Goal: Transaction & Acquisition: Purchase product/service

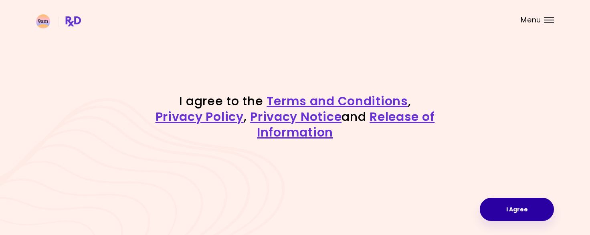
click at [523, 215] on button "I Agree" at bounding box center [517, 209] width 74 height 23
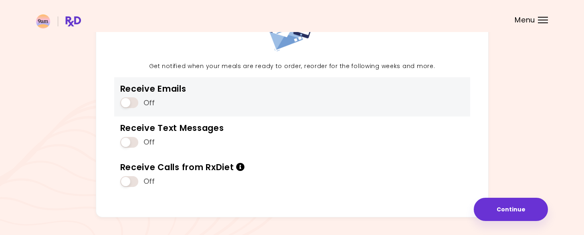
scroll to position [100, 0]
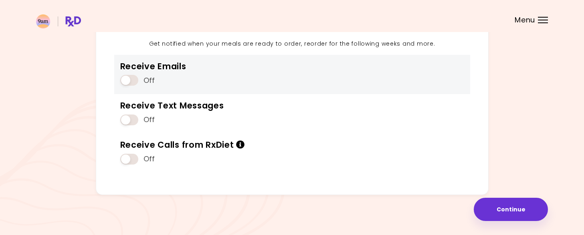
click at [137, 78] on span at bounding box center [129, 80] width 18 height 11
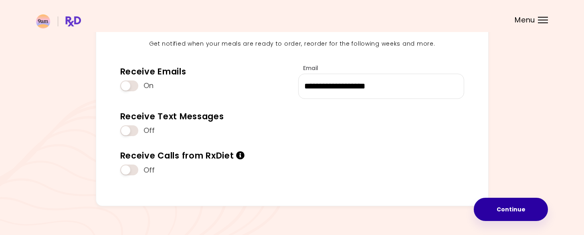
click at [508, 214] on button "Continue" at bounding box center [511, 209] width 74 height 23
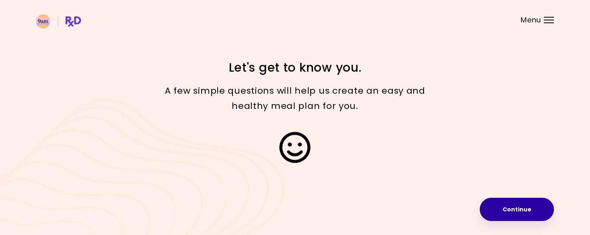
click at [505, 208] on button "Continue" at bounding box center [517, 209] width 74 height 23
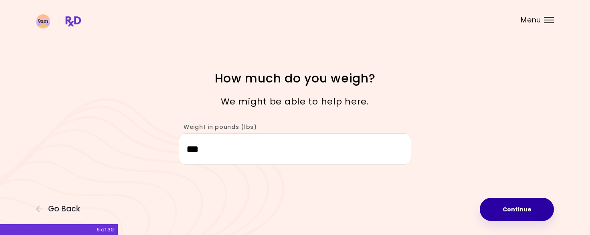
click at [525, 214] on button "Continue" at bounding box center [517, 209] width 74 height 23
select select "****"
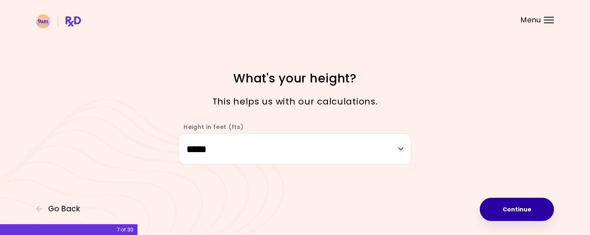
click at [525, 214] on button "Continue" at bounding box center [517, 209] width 74 height 23
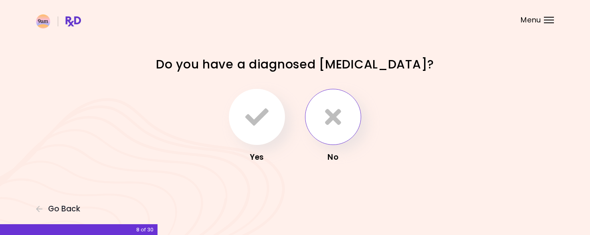
click at [342, 120] on button "button" at bounding box center [333, 117] width 56 height 56
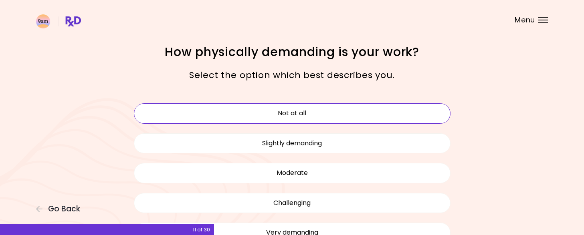
click at [316, 117] on button "Not at all" at bounding box center [292, 113] width 317 height 20
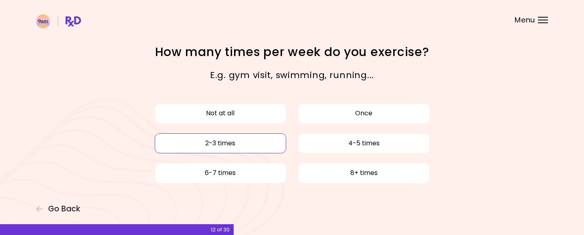
click at [235, 143] on button "2-3 times" at bounding box center [220, 143] width 131 height 20
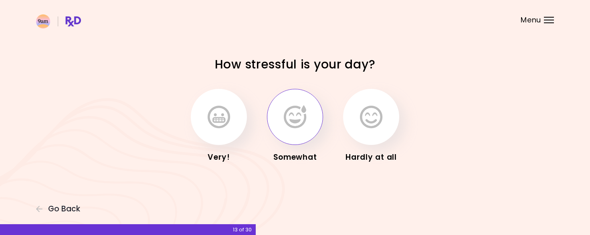
click at [280, 130] on button "button" at bounding box center [295, 117] width 56 height 56
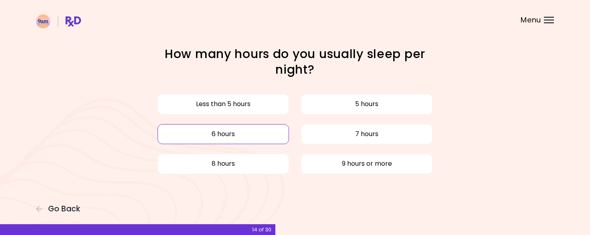
click at [242, 131] on button "6 hours" at bounding box center [222, 134] width 131 height 20
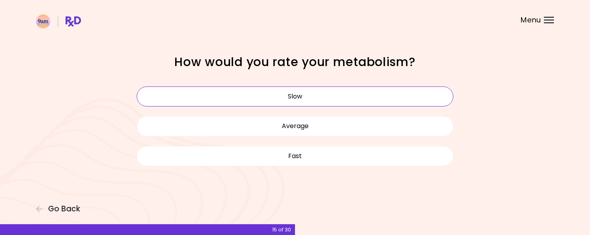
click at [295, 101] on button "Slow" at bounding box center [295, 97] width 317 height 20
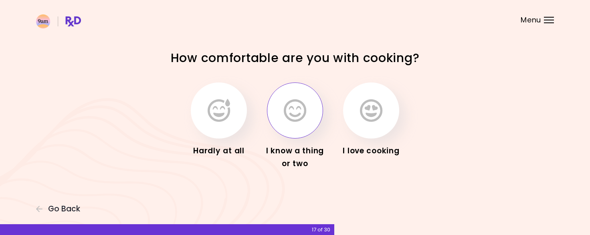
click at [287, 114] on icon "button" at bounding box center [295, 110] width 22 height 23
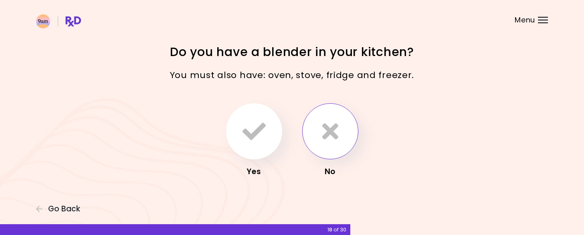
click at [329, 135] on icon "button" at bounding box center [330, 131] width 16 height 23
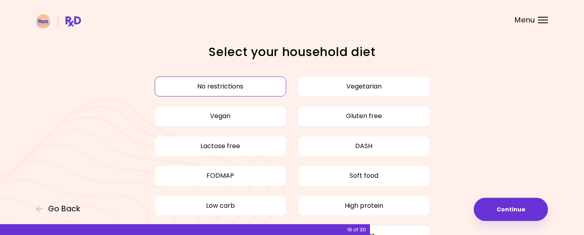
click at [228, 87] on button "No restrictions" at bounding box center [220, 87] width 131 height 20
click at [217, 89] on button "No restrictions" at bounding box center [220, 87] width 131 height 20
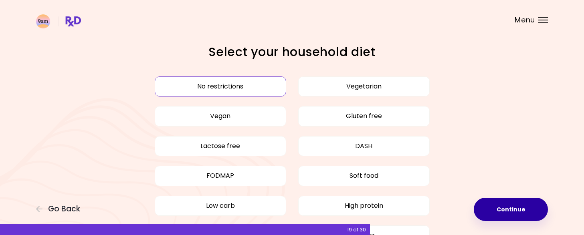
click at [508, 207] on button "Continue" at bounding box center [511, 209] width 74 height 23
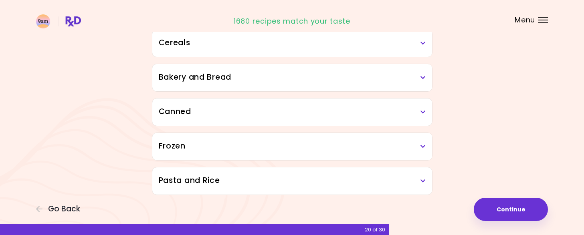
scroll to position [446, 0]
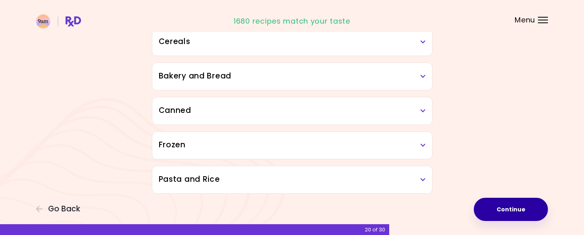
click at [512, 206] on button "Continue" at bounding box center [511, 209] width 74 height 23
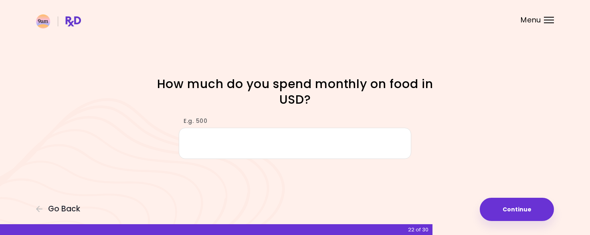
type input "*"
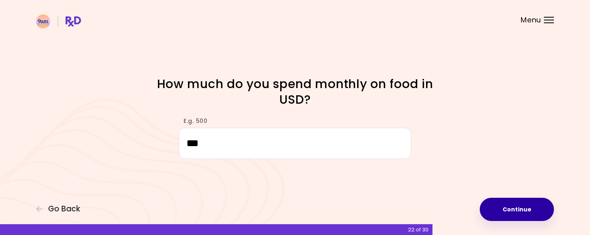
type input "***"
click at [518, 208] on button "Continue" at bounding box center [517, 209] width 74 height 23
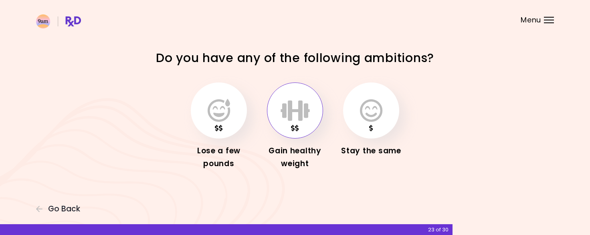
click at [290, 115] on icon "button" at bounding box center [294, 110] width 29 height 23
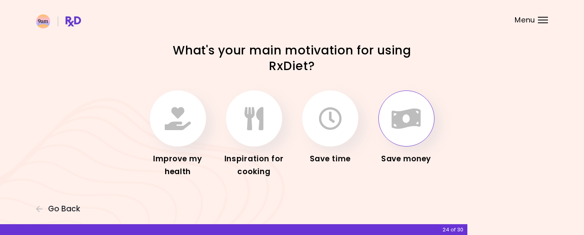
scroll to position [3, 0]
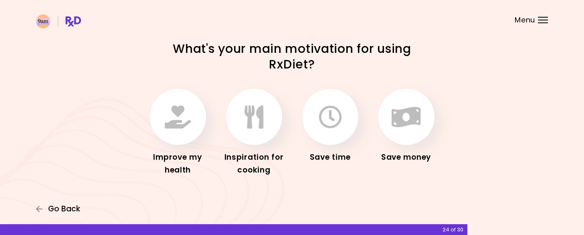
click at [61, 206] on span "Go Back" at bounding box center [64, 209] width 32 height 9
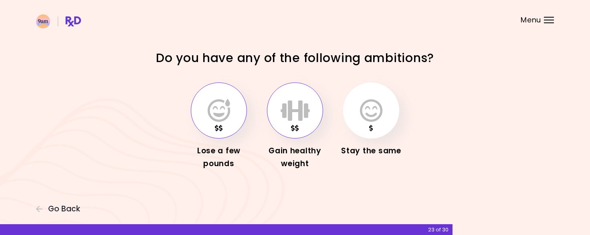
click at [228, 115] on icon "button" at bounding box center [219, 110] width 22 height 23
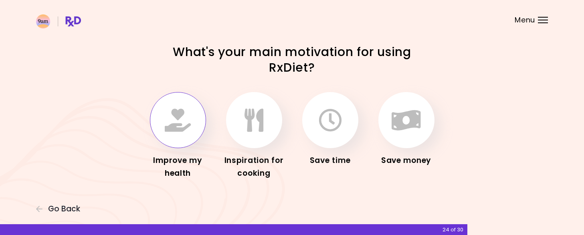
click at [179, 116] on icon "button" at bounding box center [178, 120] width 26 height 23
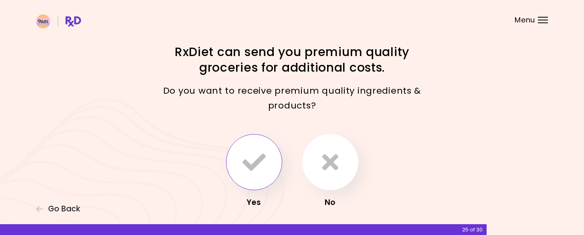
click at [260, 163] on icon "button" at bounding box center [253, 162] width 23 height 23
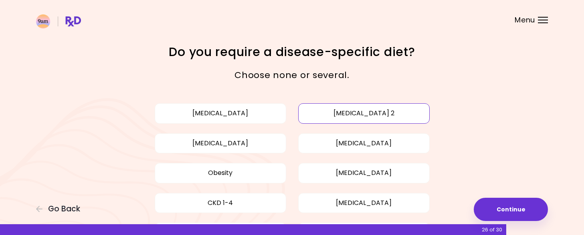
click at [345, 118] on button "[MEDICAL_DATA] 2" at bounding box center [363, 113] width 131 height 20
click at [350, 141] on button "[MEDICAL_DATA]" at bounding box center [363, 143] width 131 height 20
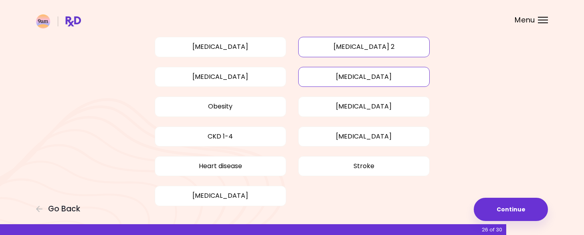
scroll to position [80, 0]
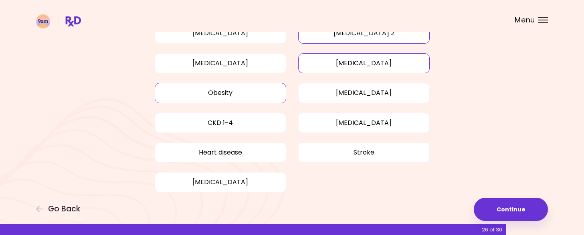
click at [222, 101] on button "Obesity" at bounding box center [220, 93] width 131 height 20
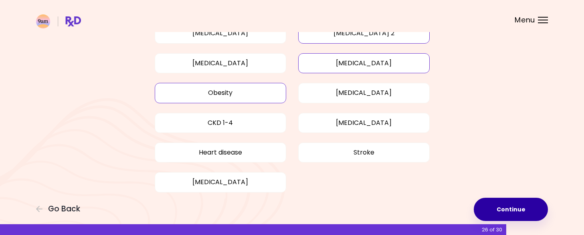
click at [513, 205] on button "Continue" at bounding box center [511, 209] width 74 height 23
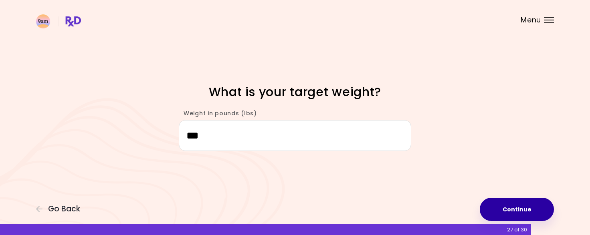
type input "***"
click at [516, 202] on button "Continue" at bounding box center [517, 209] width 74 height 23
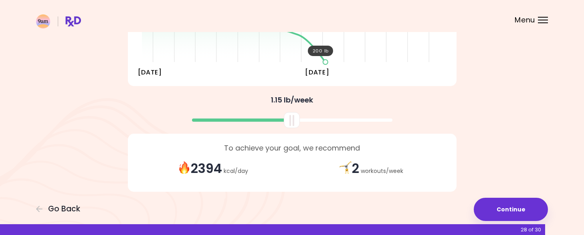
scroll to position [179, 0]
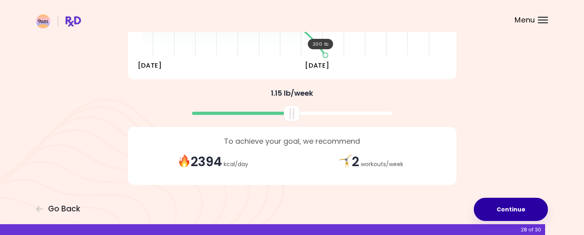
click at [511, 208] on button "Continue" at bounding box center [511, 209] width 74 height 23
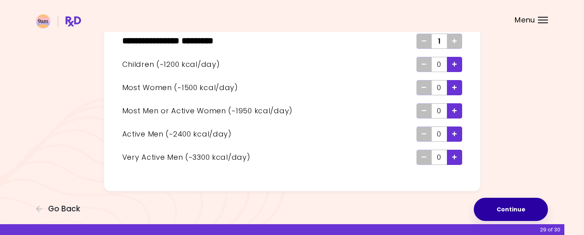
scroll to position [20, 0]
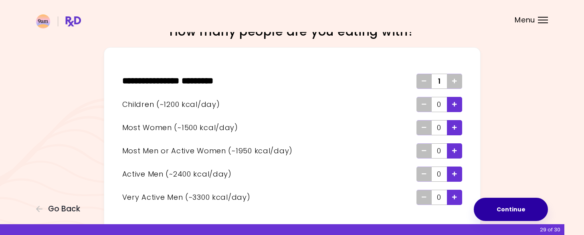
click at [521, 214] on button "Continue" at bounding box center [511, 209] width 74 height 23
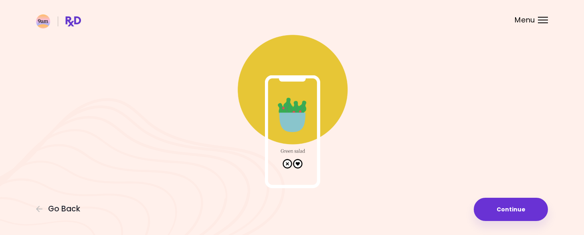
scroll to position [43, 0]
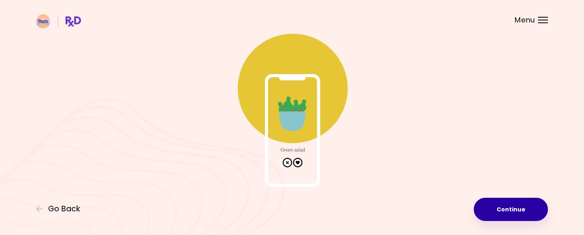
click at [512, 213] on button "Continue" at bounding box center [511, 209] width 74 height 23
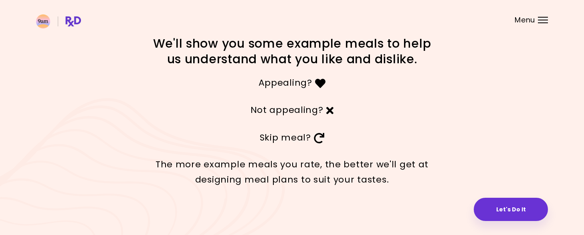
scroll to position [11, 0]
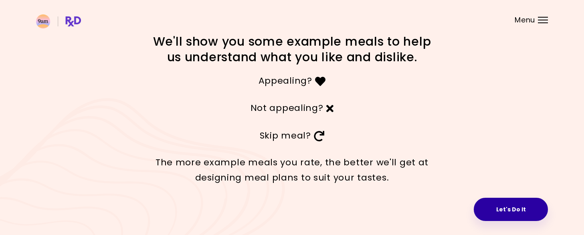
click at [514, 212] on button "Let's Do It" at bounding box center [511, 209] width 74 height 23
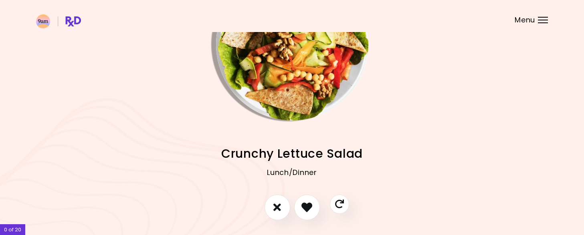
scroll to position [93, 0]
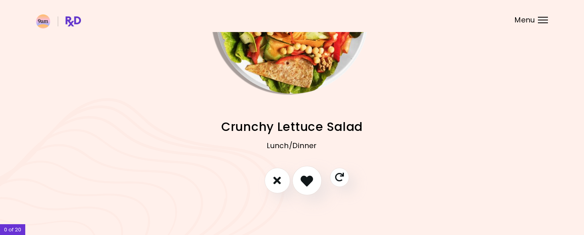
click at [309, 183] on icon "I like this recipe" at bounding box center [306, 180] width 12 height 12
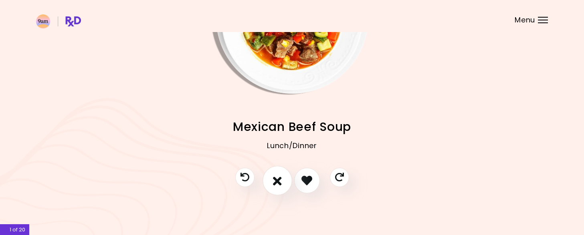
click at [277, 179] on icon "I don't like this recipe" at bounding box center [277, 180] width 9 height 12
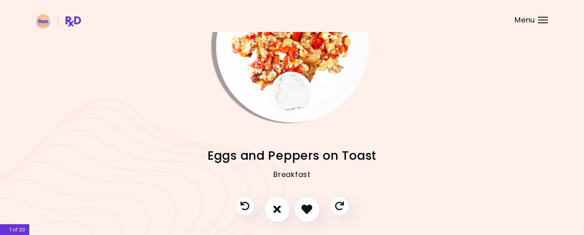
scroll to position [52, 0]
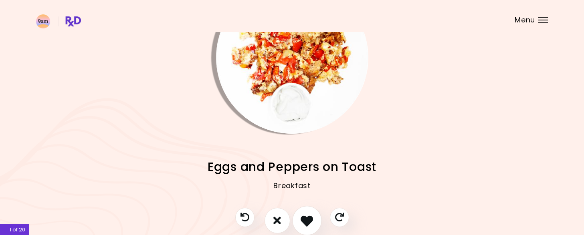
click at [304, 218] on icon "I like this recipe" at bounding box center [306, 220] width 12 height 12
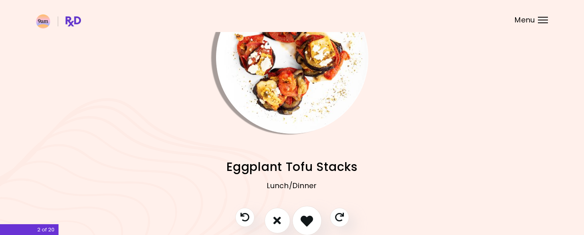
click at [304, 218] on icon "I like this recipe" at bounding box center [306, 220] width 12 height 12
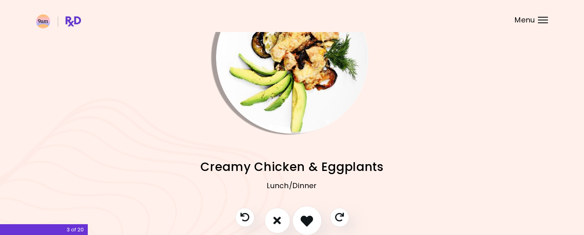
click at [304, 218] on icon "I like this recipe" at bounding box center [306, 220] width 12 height 12
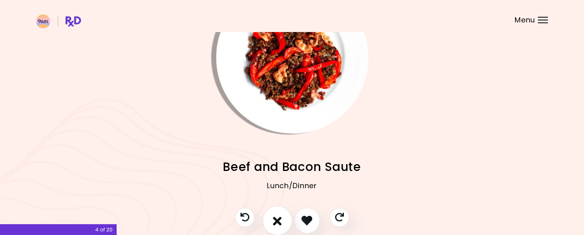
click at [280, 218] on icon "I don't like this recipe" at bounding box center [277, 220] width 9 height 12
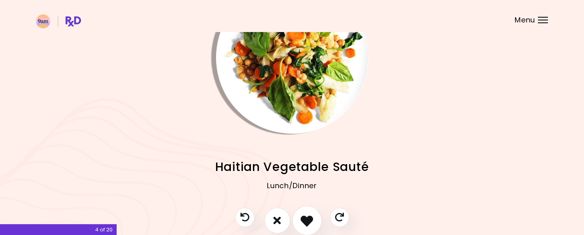
click at [309, 222] on icon "I like this recipe" at bounding box center [306, 220] width 12 height 12
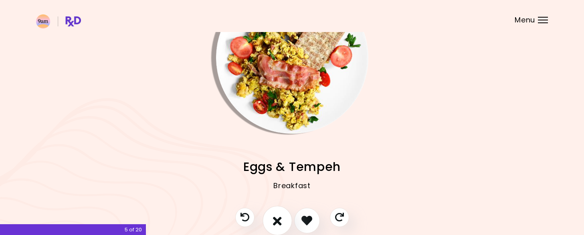
click at [283, 219] on button "I don't like this recipe" at bounding box center [277, 221] width 30 height 30
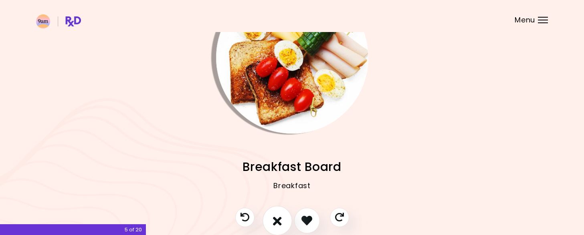
click at [285, 220] on button "I don't like this recipe" at bounding box center [277, 221] width 30 height 30
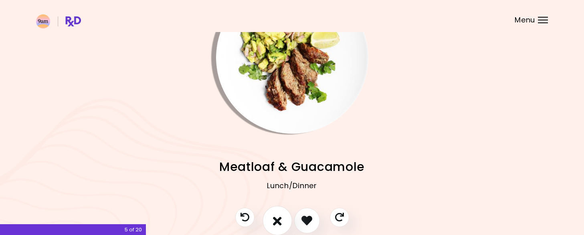
click at [285, 220] on button "I don't like this recipe" at bounding box center [277, 221] width 30 height 30
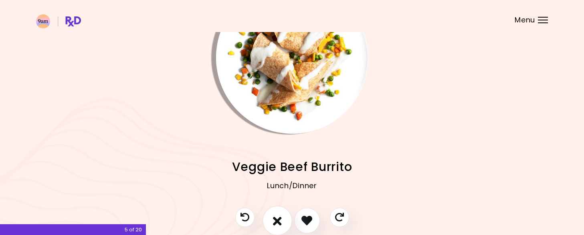
click at [285, 220] on button "I don't like this recipe" at bounding box center [277, 221] width 30 height 30
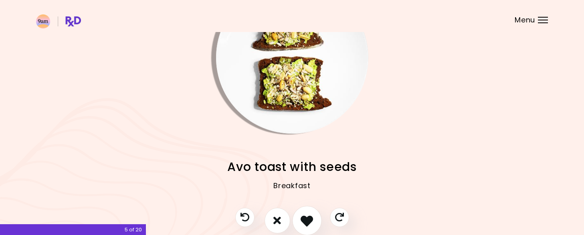
click at [306, 223] on icon "I like this recipe" at bounding box center [306, 220] width 12 height 12
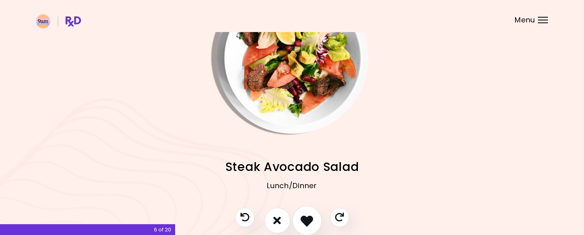
click at [305, 223] on icon "I like this recipe" at bounding box center [306, 220] width 12 height 12
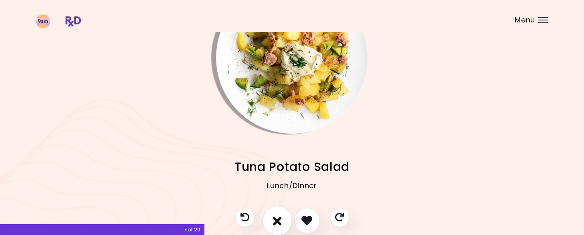
click at [280, 223] on icon "I don't like this recipe" at bounding box center [277, 220] width 9 height 12
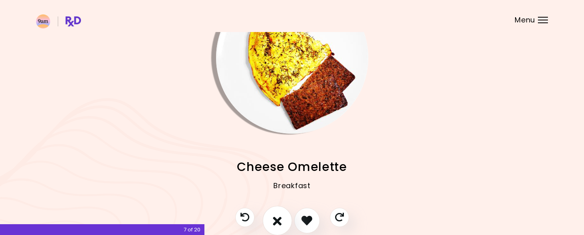
click at [280, 223] on icon "I don't like this recipe" at bounding box center [277, 220] width 9 height 12
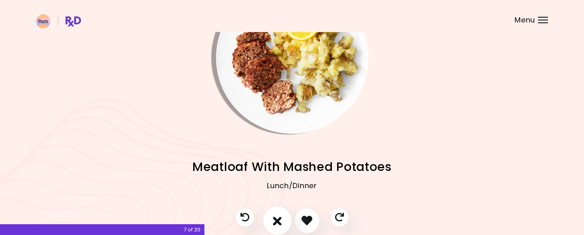
click at [280, 223] on icon "I don't like this recipe" at bounding box center [277, 220] width 9 height 12
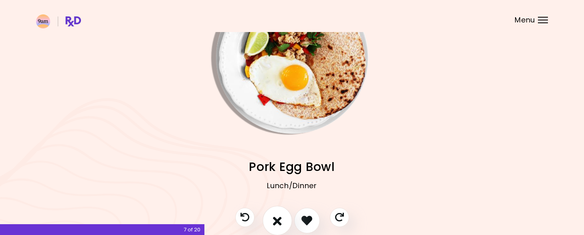
click at [280, 223] on icon "I don't like this recipe" at bounding box center [277, 220] width 9 height 12
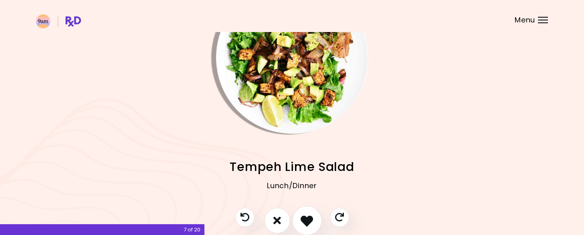
click at [303, 225] on icon "I like this recipe" at bounding box center [306, 220] width 12 height 12
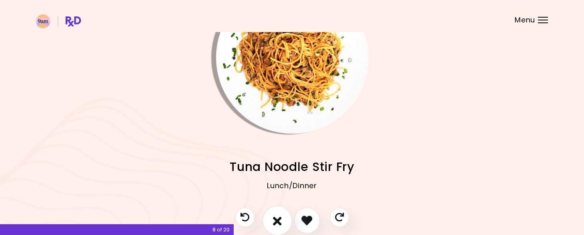
click at [281, 221] on button "I don't like this recipe" at bounding box center [277, 221] width 30 height 30
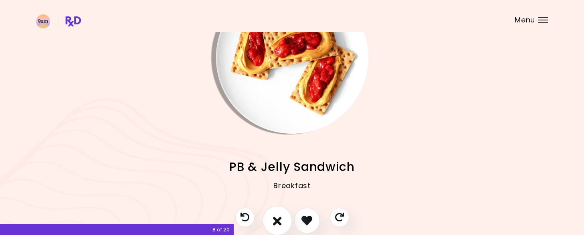
click at [284, 222] on button "I don't like this recipe" at bounding box center [277, 221] width 30 height 30
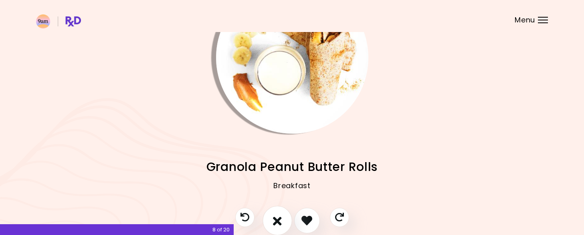
click at [284, 222] on button "I don't like this recipe" at bounding box center [277, 221] width 30 height 30
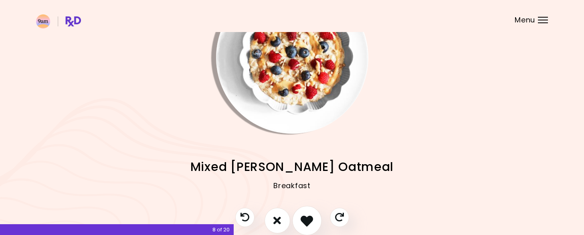
click at [308, 226] on icon "I like this recipe" at bounding box center [306, 220] width 12 height 12
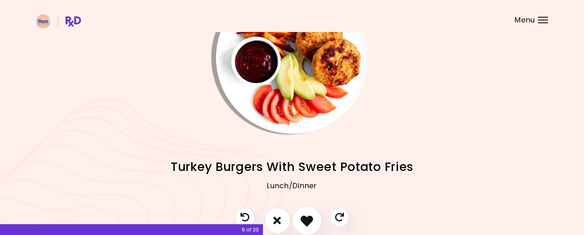
click at [307, 226] on icon "I like this recipe" at bounding box center [306, 220] width 12 height 12
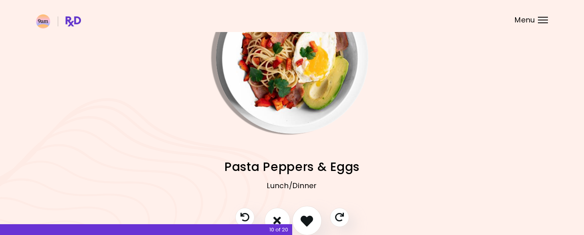
click at [307, 226] on icon "I like this recipe" at bounding box center [306, 220] width 12 height 12
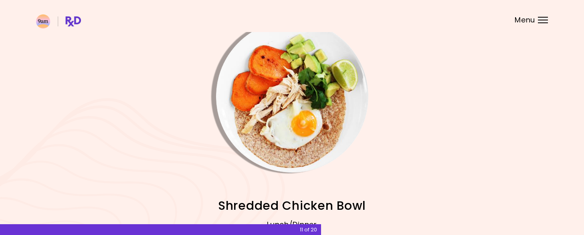
click at [308, 218] on div "Lunch/Dinner" at bounding box center [292, 231] width 512 height 32
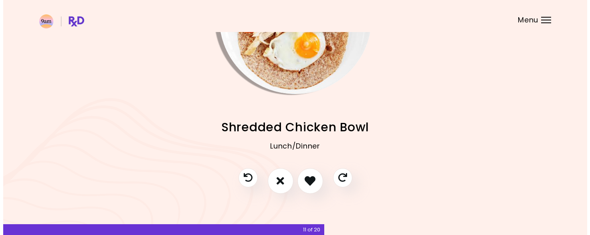
scroll to position [93, 0]
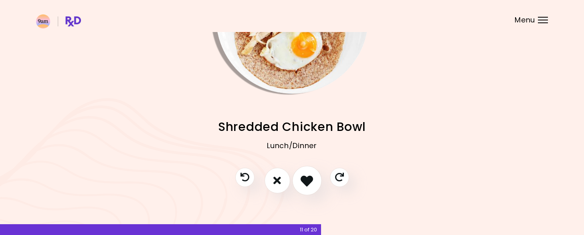
click at [306, 179] on icon "I like this recipe" at bounding box center [306, 180] width 12 height 12
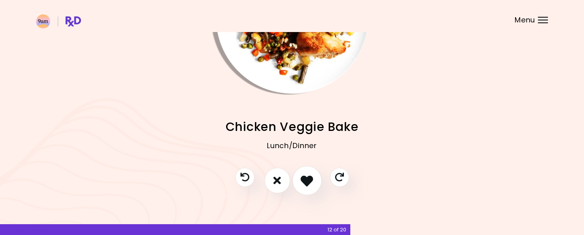
click at [306, 179] on icon "I like this recipe" at bounding box center [306, 180] width 12 height 12
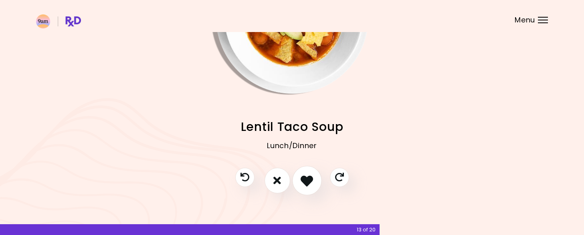
click at [306, 179] on icon "I like this recipe" at bounding box center [306, 180] width 12 height 12
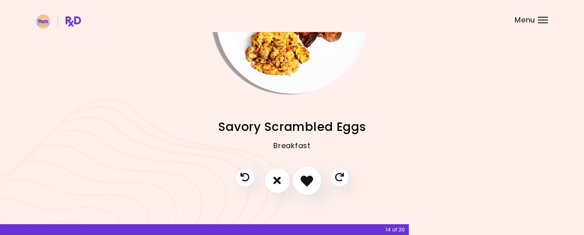
click at [306, 179] on icon "I like this recipe" at bounding box center [306, 180] width 12 height 12
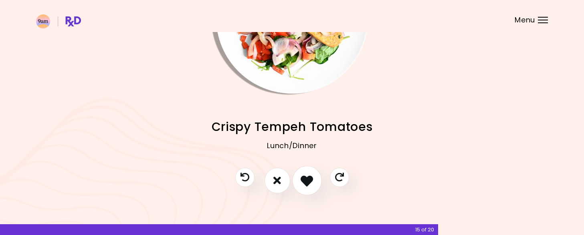
click at [306, 179] on icon "I like this recipe" at bounding box center [306, 180] width 12 height 12
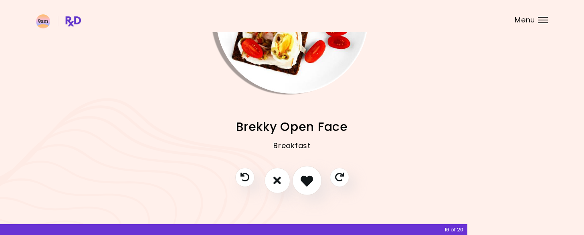
click at [306, 179] on icon "I like this recipe" at bounding box center [306, 180] width 12 height 12
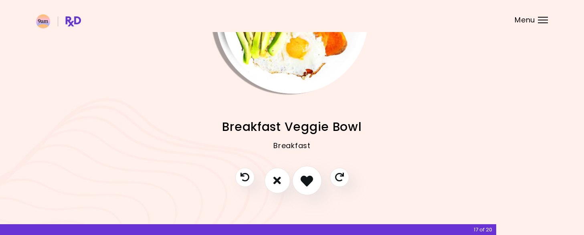
click at [306, 179] on icon "I like this recipe" at bounding box center [306, 180] width 12 height 12
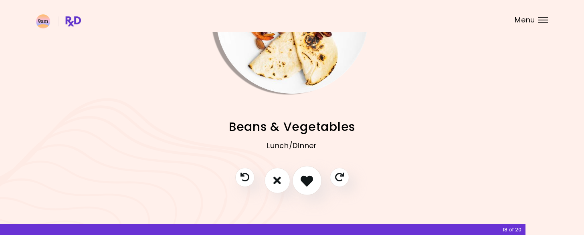
click at [306, 179] on icon "I like this recipe" at bounding box center [306, 180] width 12 height 12
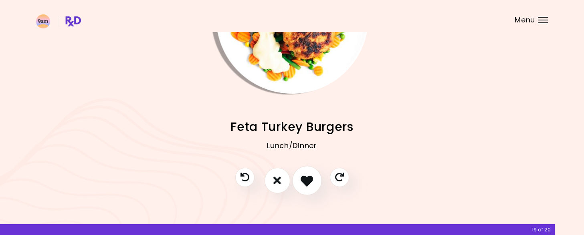
click at [306, 179] on icon "I like this recipe" at bounding box center [306, 180] width 12 height 12
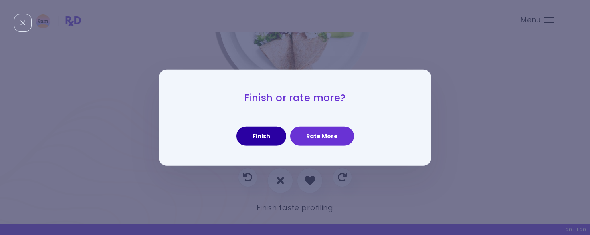
click at [256, 139] on button "Finish" at bounding box center [261, 136] width 50 height 19
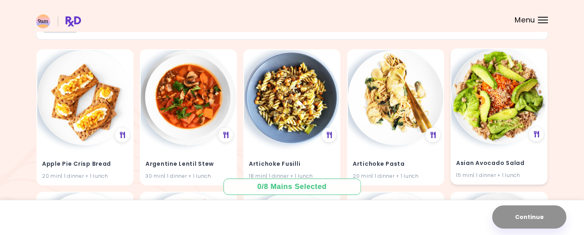
scroll to position [80, 0]
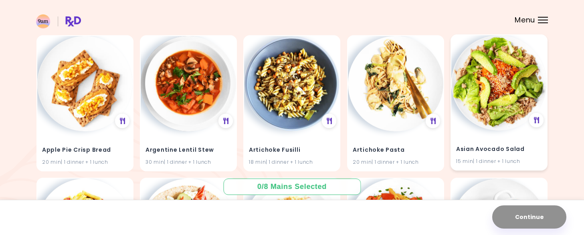
click at [495, 97] on img at bounding box center [498, 82] width 95 height 95
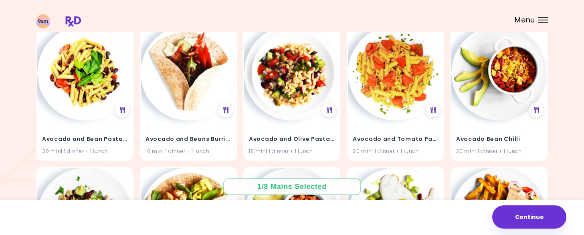
scroll to position [240, 0]
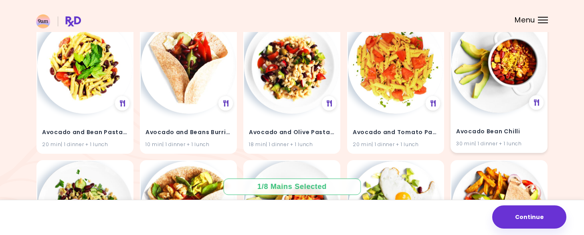
click at [494, 90] on img at bounding box center [498, 65] width 95 height 95
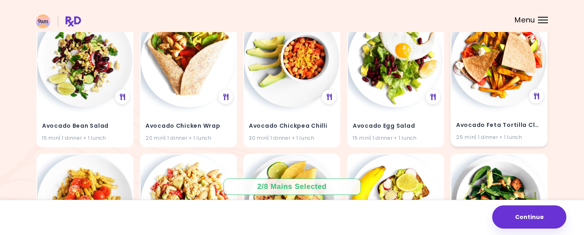
scroll to position [481, 0]
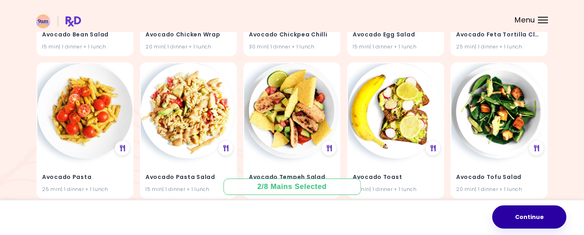
click at [528, 215] on button "Continue" at bounding box center [529, 217] width 74 height 23
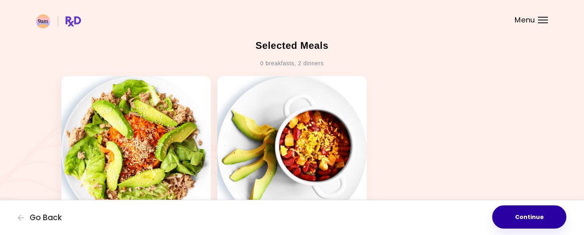
click at [535, 218] on button "Continue" at bounding box center [529, 217] width 74 height 23
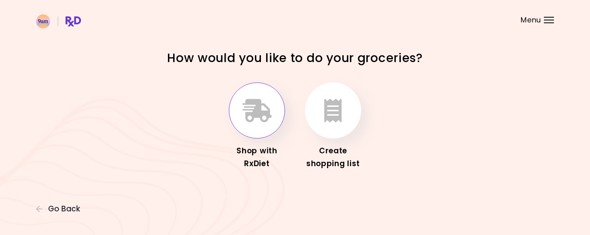
click at [266, 125] on button "button" at bounding box center [257, 111] width 56 height 56
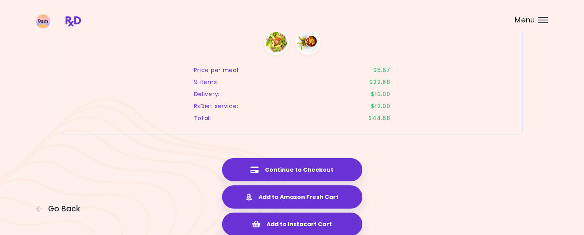
scroll to position [721, 0]
